Goal: Task Accomplishment & Management: Manage account settings

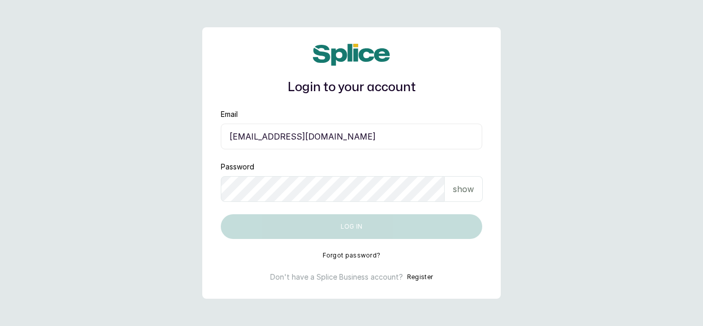
type input "[EMAIL_ADDRESS][DOMAIN_NAME]"
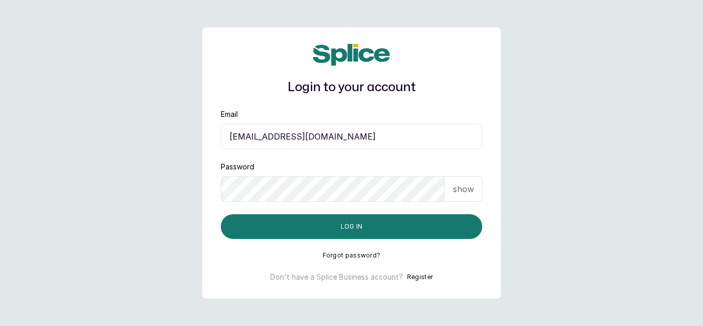
click at [459, 185] on p "show" at bounding box center [463, 189] width 21 height 12
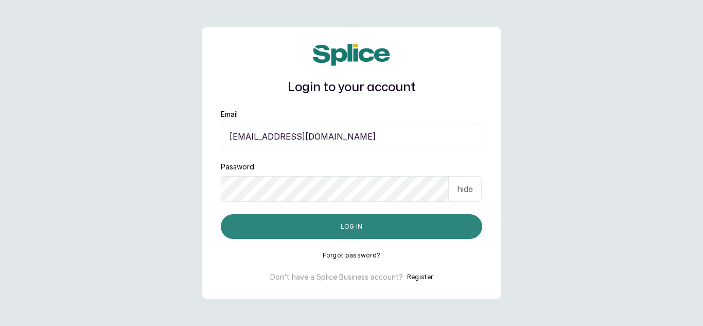
click at [368, 217] on button "Log in" at bounding box center [351, 226] width 261 height 25
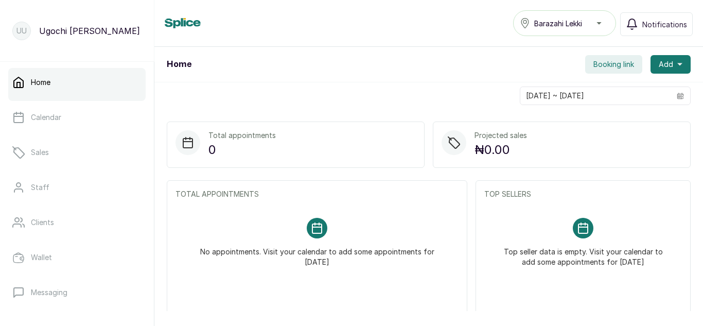
click at [142, 255] on div "Home Calendar Sales Staff Clients Wallet Messaging Rewards Catalogue Money Repo…" at bounding box center [77, 192] width 154 height 260
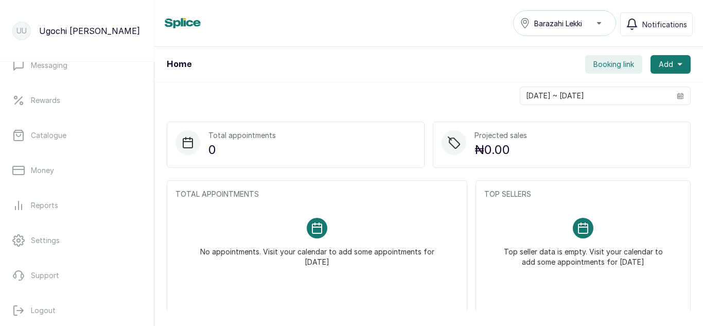
scroll to position [227, 0]
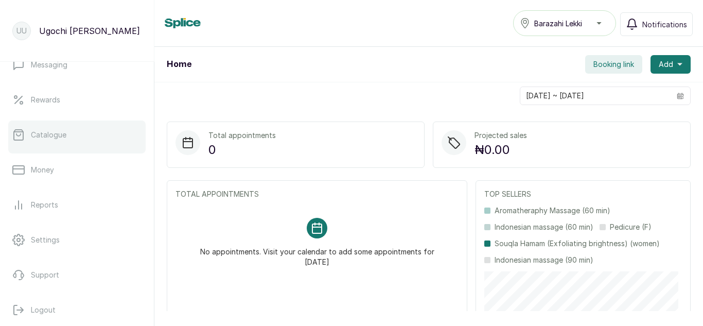
click at [43, 136] on p "Catalogue" at bounding box center [48, 135] width 35 height 10
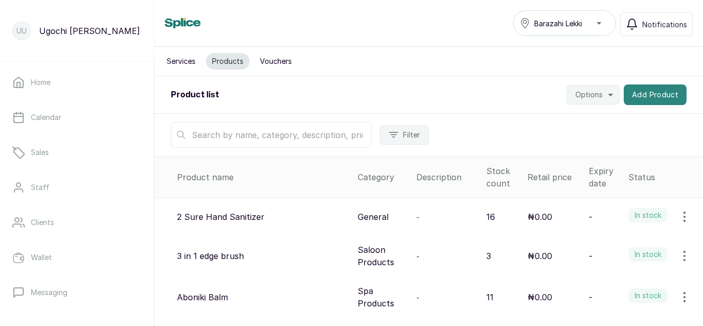
click at [665, 93] on button "Add Product" at bounding box center [654, 94] width 63 height 21
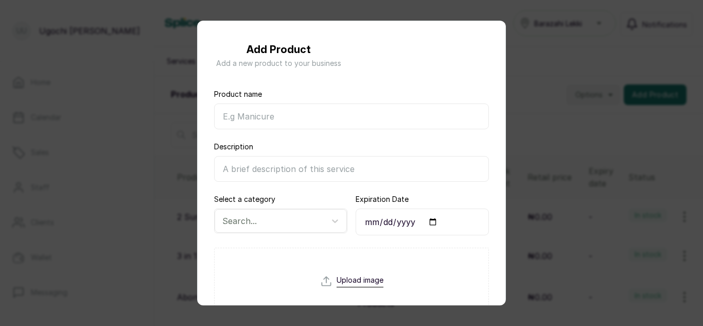
click at [299, 112] on input "Product name" at bounding box center [351, 116] width 275 height 26
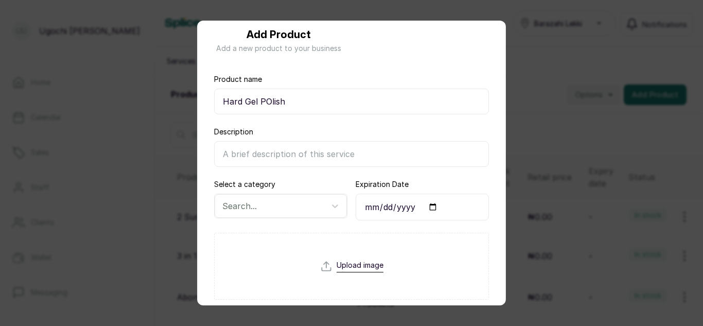
type input "Hard Gel POlish"
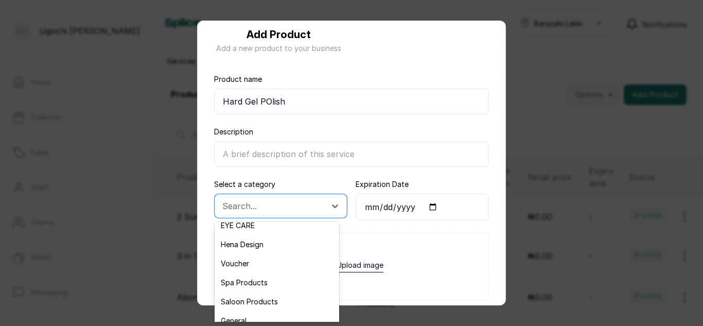
scroll to position [35, 0]
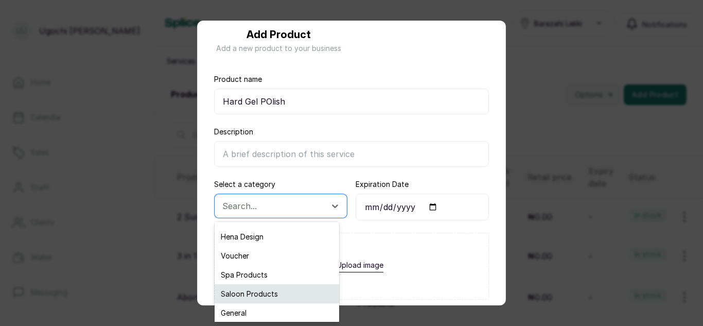
click at [262, 293] on div "Saloon Products" at bounding box center [276, 293] width 124 height 19
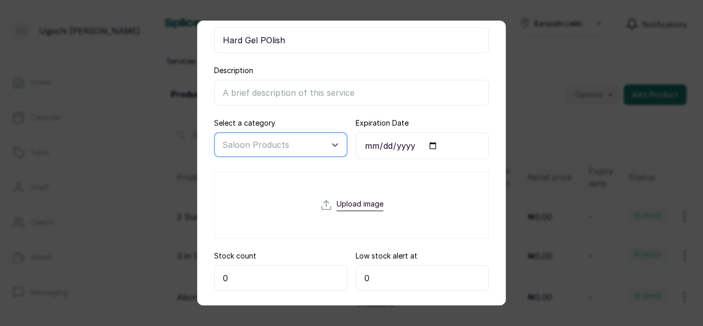
scroll to position [130, 0]
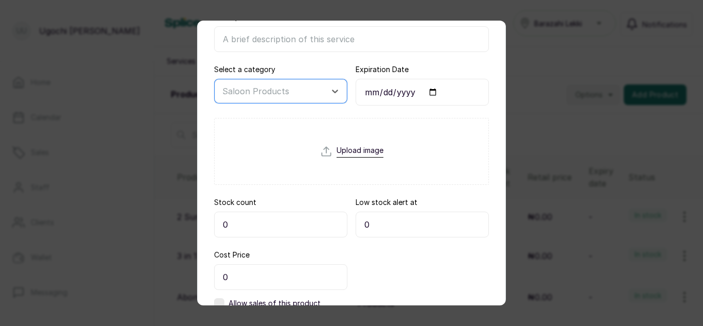
click at [240, 220] on input "0" at bounding box center [280, 224] width 133 height 26
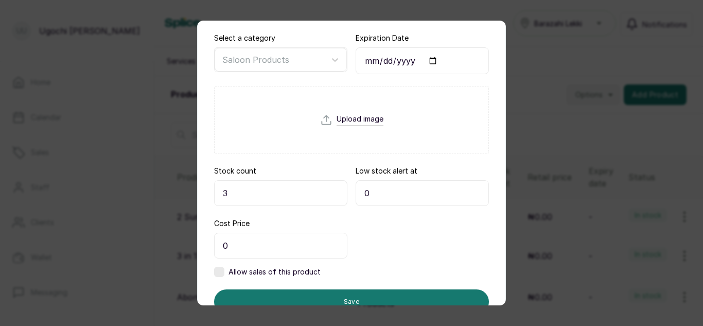
scroll to position [203, 0]
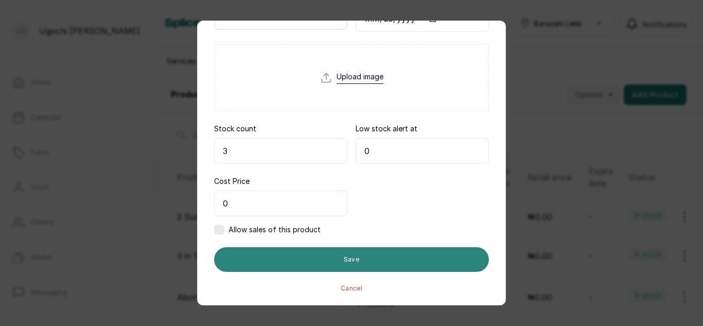
type input "3"
click at [361, 250] on button "Save" at bounding box center [351, 259] width 275 height 25
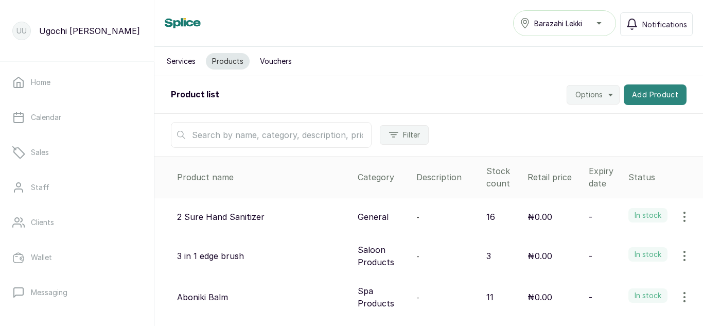
click at [659, 96] on button "Add Product" at bounding box center [654, 94] width 63 height 21
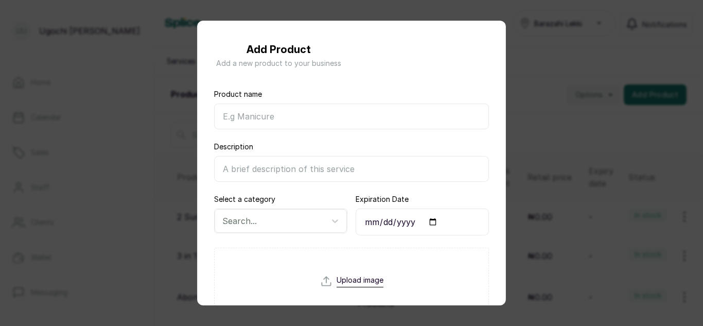
click at [282, 122] on input "Product name" at bounding box center [351, 116] width 275 height 26
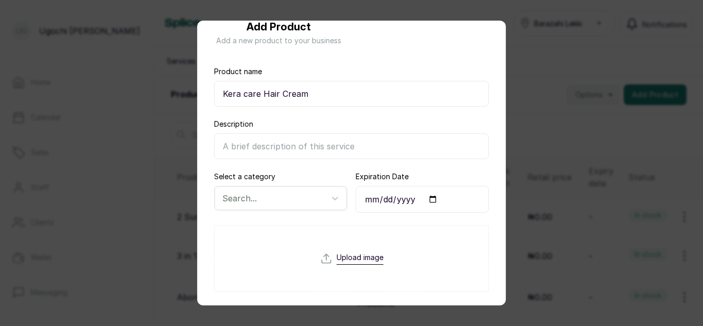
scroll to position [42, 0]
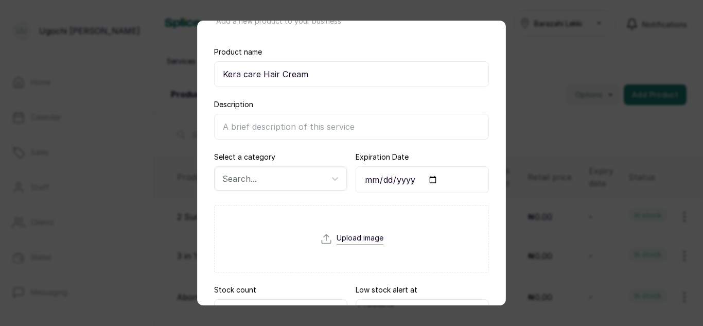
type input "Kera care Hair Cream"
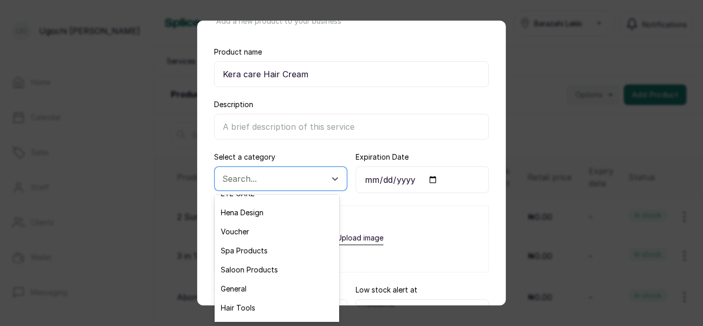
scroll to position [35, 0]
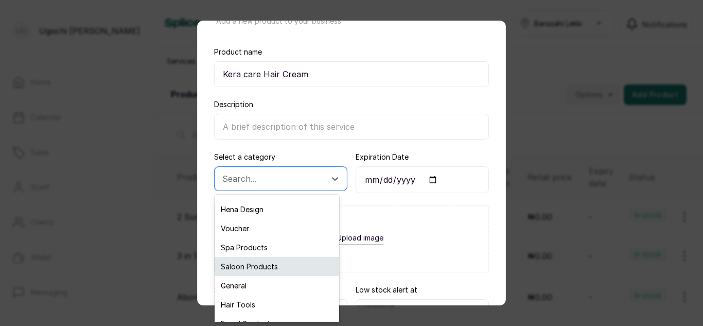
click at [258, 267] on div "Saloon Products" at bounding box center [276, 266] width 124 height 19
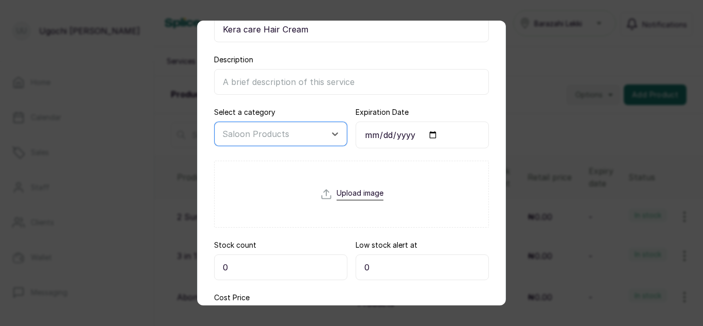
scroll to position [166, 0]
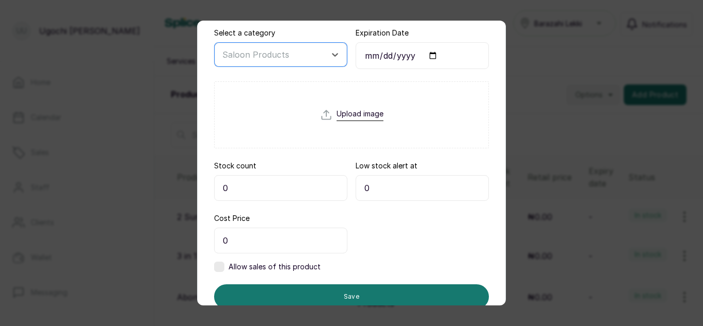
click at [247, 187] on input "0" at bounding box center [280, 188] width 133 height 26
type input "4"
click at [241, 239] on input "0" at bounding box center [280, 240] width 133 height 26
click at [217, 261] on label at bounding box center [219, 266] width 10 height 10
click at [266, 239] on input "18,500" at bounding box center [280, 240] width 133 height 26
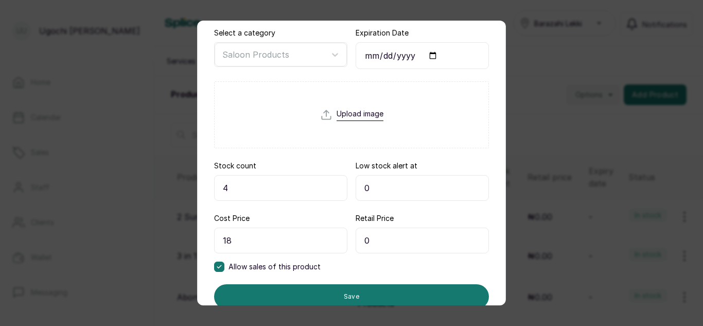
type input "1"
type input "0"
click at [355, 241] on input "0" at bounding box center [421, 240] width 133 height 26
type input "18,500"
click at [392, 277] on form "Product name Kera care Hair Cream Description Select a category Saloon Products…" at bounding box center [351, 126] width 275 height 406
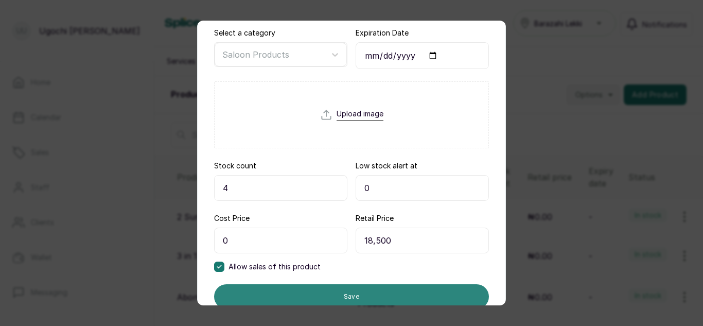
click at [396, 287] on button "Save" at bounding box center [351, 296] width 275 height 25
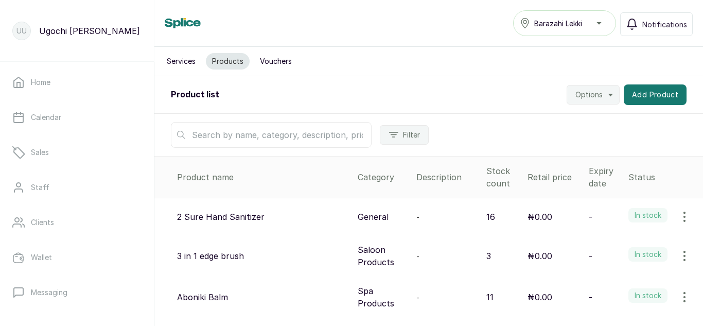
click at [291, 136] on input "text" at bounding box center [271, 135] width 201 height 26
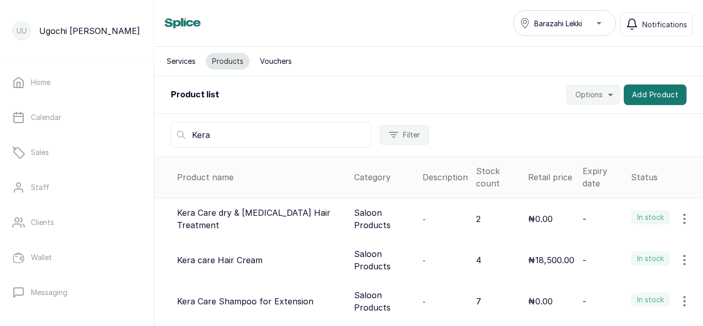
type input "Kera"
click at [678, 259] on icon "button" at bounding box center [684, 260] width 12 height 12
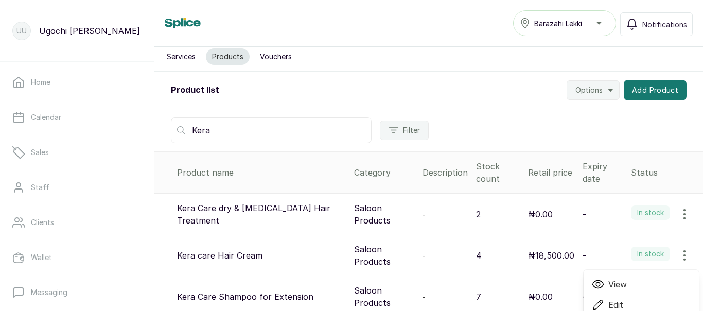
click at [608, 307] on span "Edit" at bounding box center [615, 304] width 15 height 12
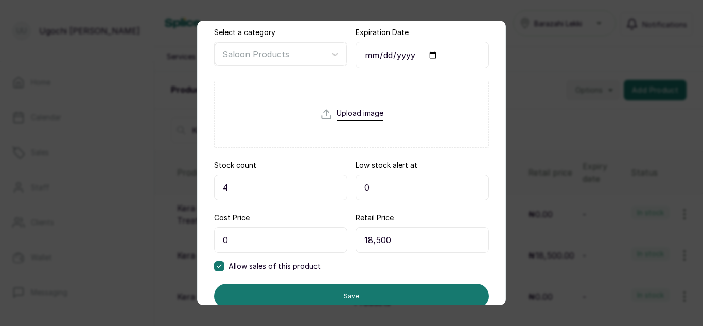
scroll to position [171, 0]
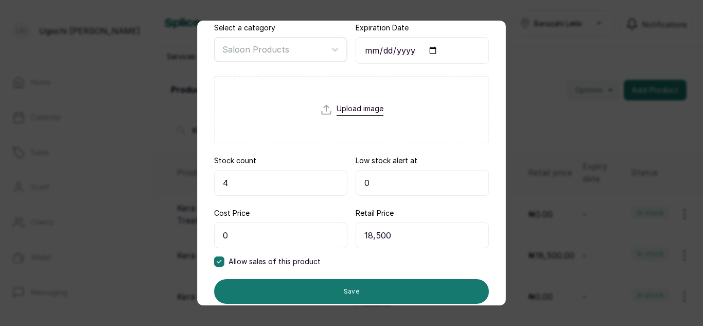
click at [375, 237] on input "18,500" at bounding box center [421, 235] width 133 height 26
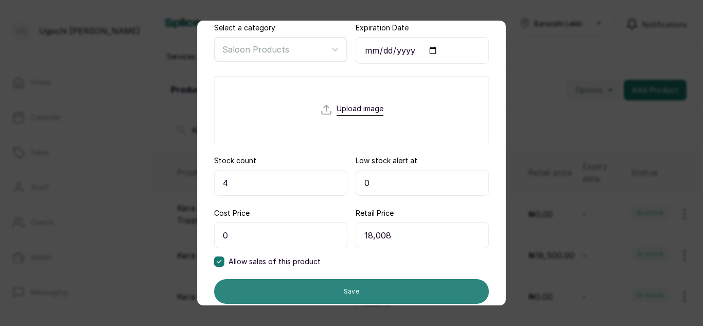
type input "18,008"
click at [362, 283] on button "Save" at bounding box center [351, 291] width 275 height 25
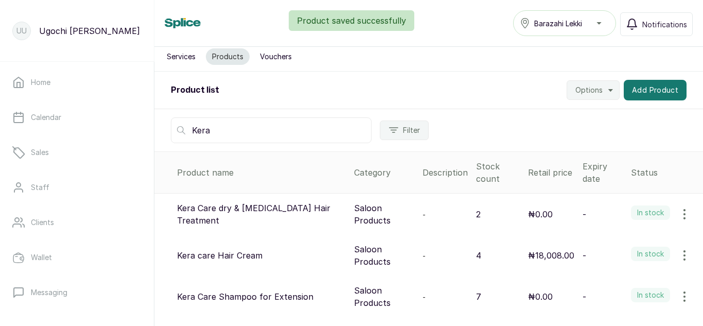
click at [683, 248] on button "button" at bounding box center [684, 255] width 29 height 21
click at [617, 304] on span "Edit" at bounding box center [640, 304] width 99 height 12
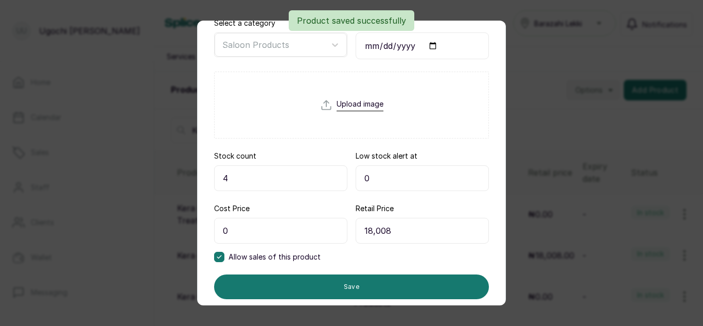
scroll to position [203, 0]
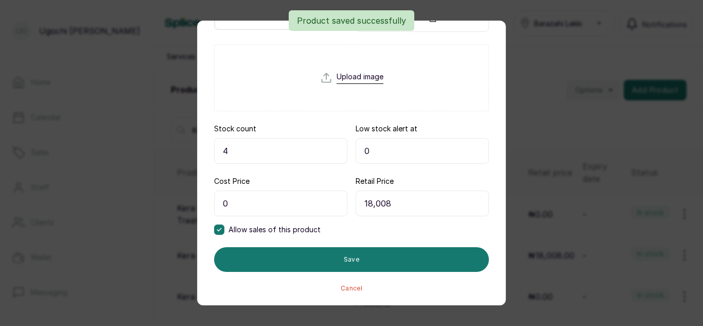
click at [377, 202] on input "18,008" at bounding box center [421, 203] width 133 height 26
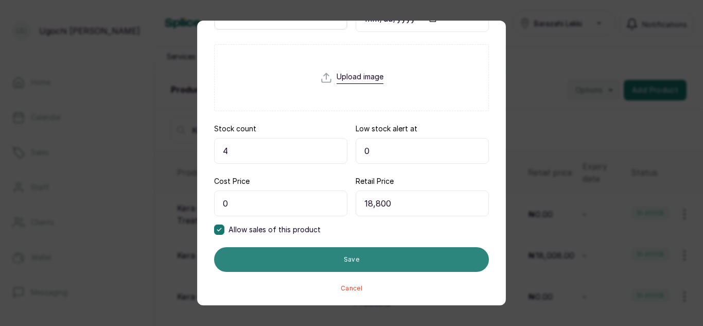
type input "18,800"
click at [413, 267] on button "Save" at bounding box center [351, 259] width 275 height 25
